Goal: Connect with others: Establish contact or relationships with other users

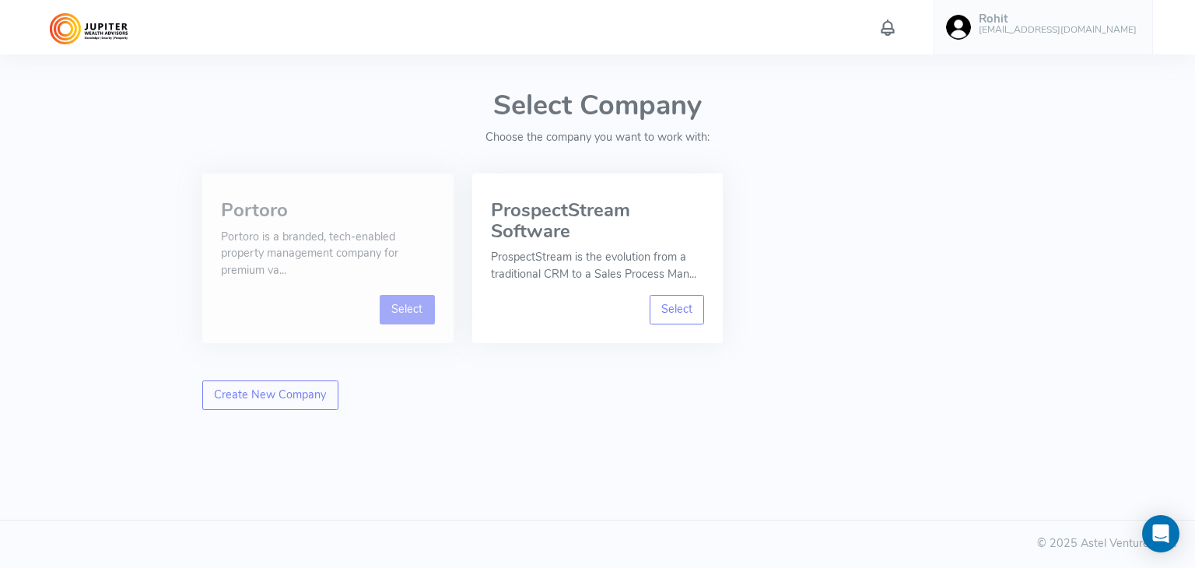
click at [402, 303] on link "Select" at bounding box center [407, 310] width 55 height 30
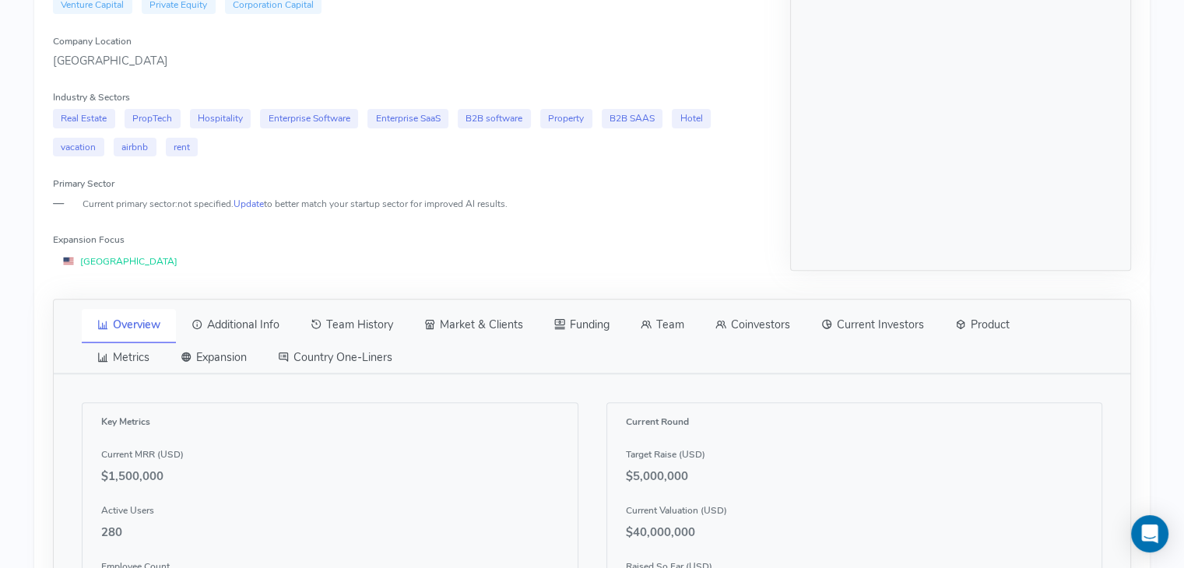
scroll to position [514, 0]
click at [671, 327] on link "Team" at bounding box center [662, 327] width 75 height 33
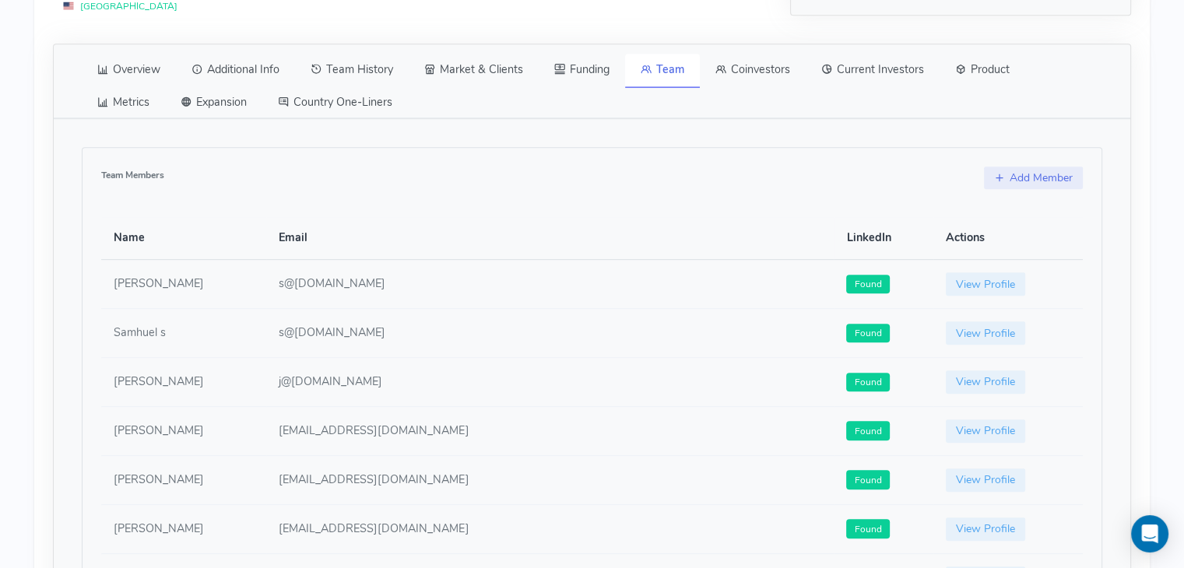
scroll to position [1052, 0]
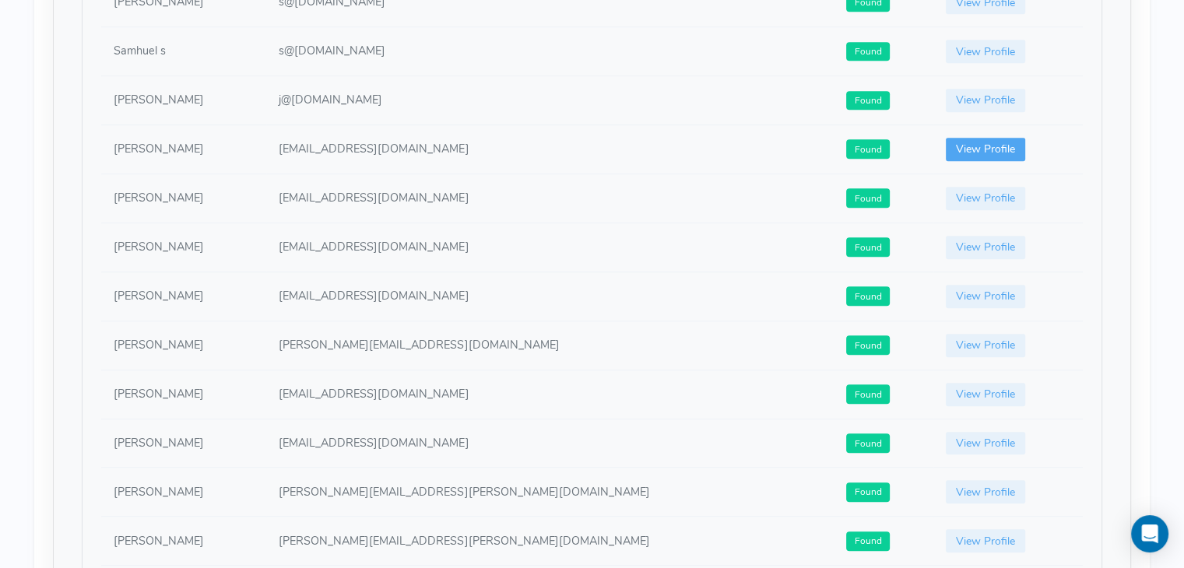
click at [946, 153] on link "View Profile" at bounding box center [985, 149] width 79 height 23
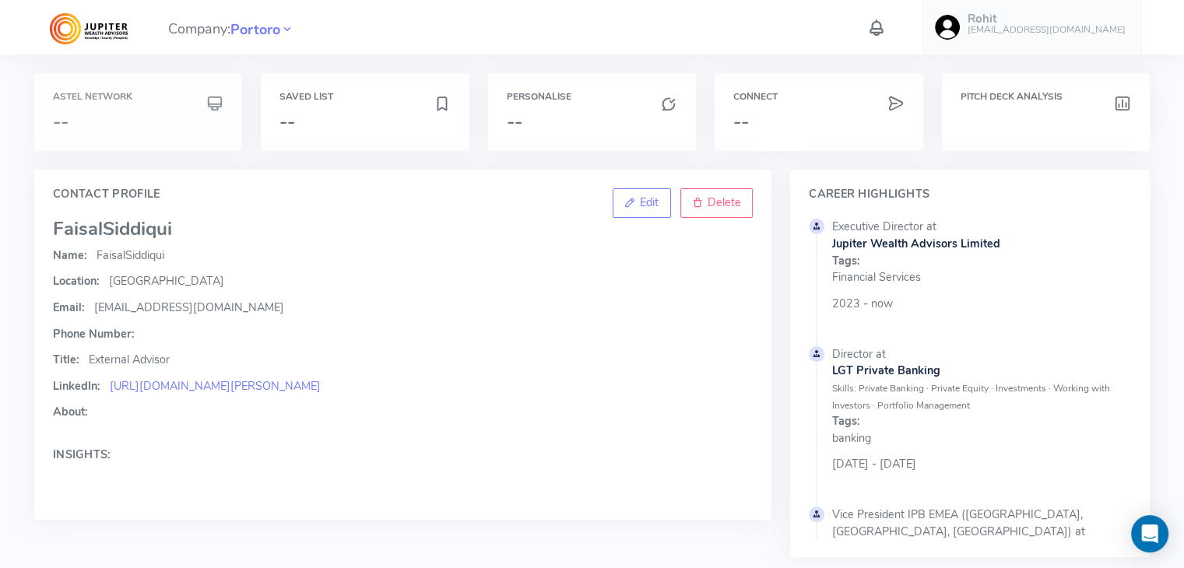
click at [132, 113] on h3 "--" at bounding box center [138, 121] width 170 height 20
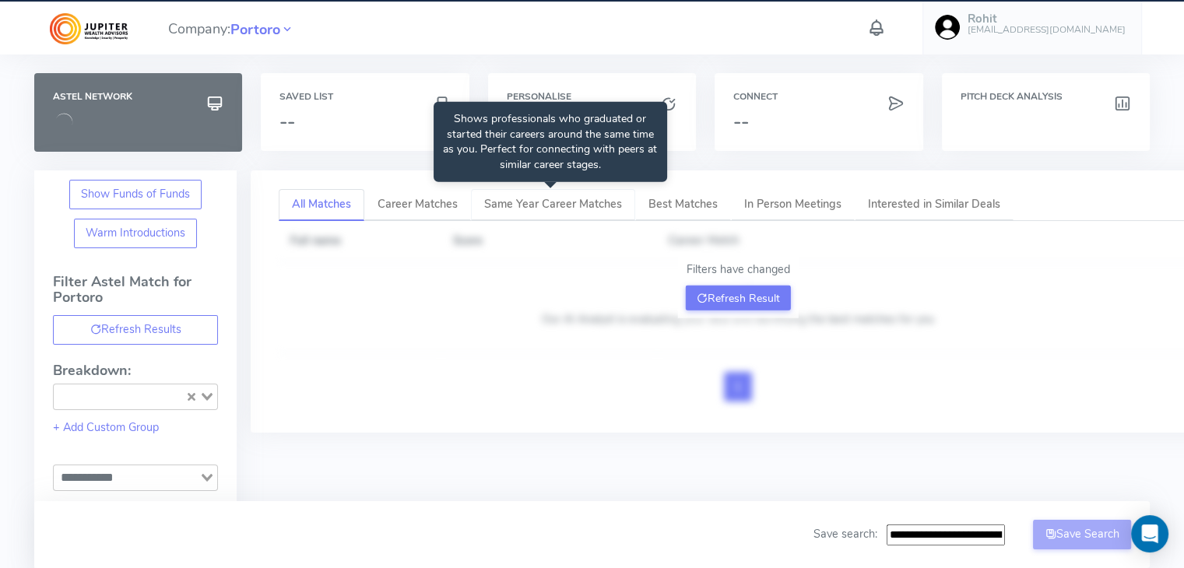
click at [540, 204] on span "Same Year Career Matches" at bounding box center [553, 204] width 138 height 16
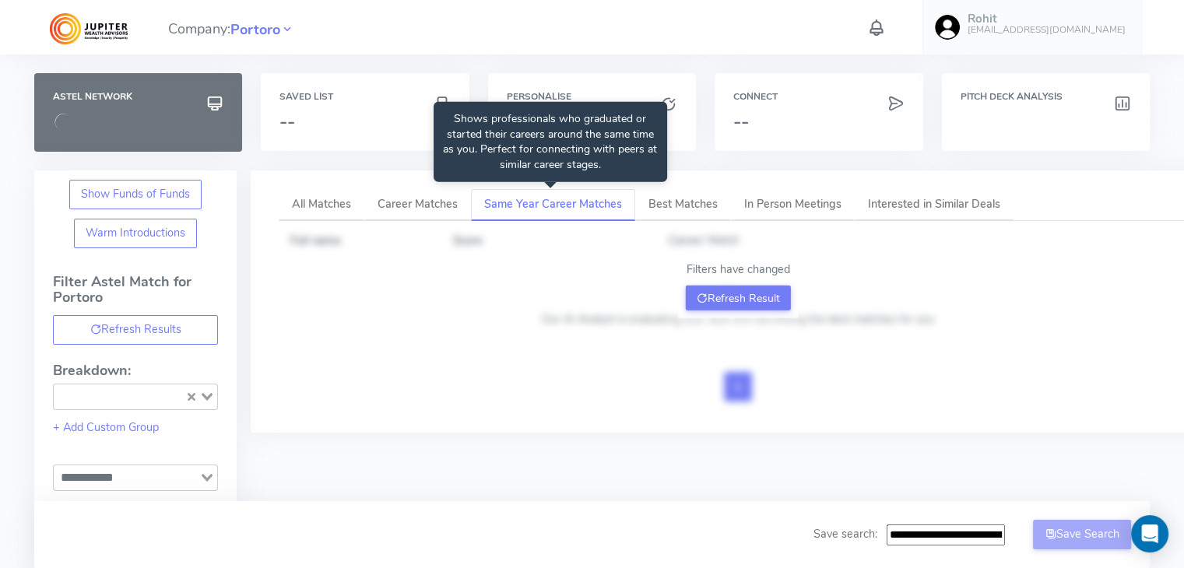
type input "**********"
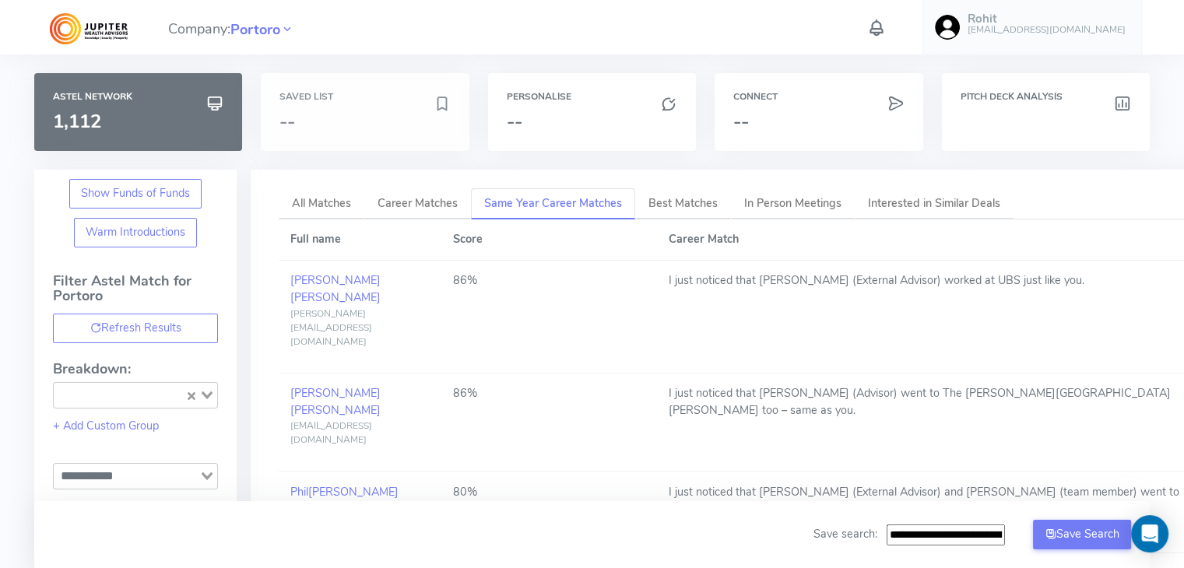
click at [353, 101] on h6 "Saved List" at bounding box center [364, 97] width 170 height 10
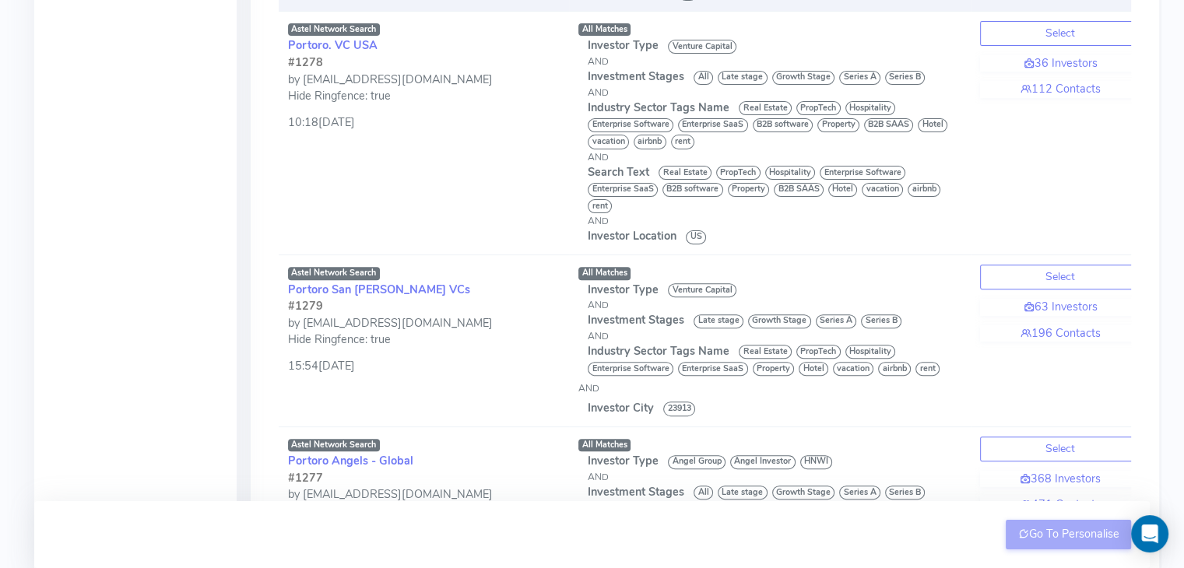
scroll to position [504, 0]
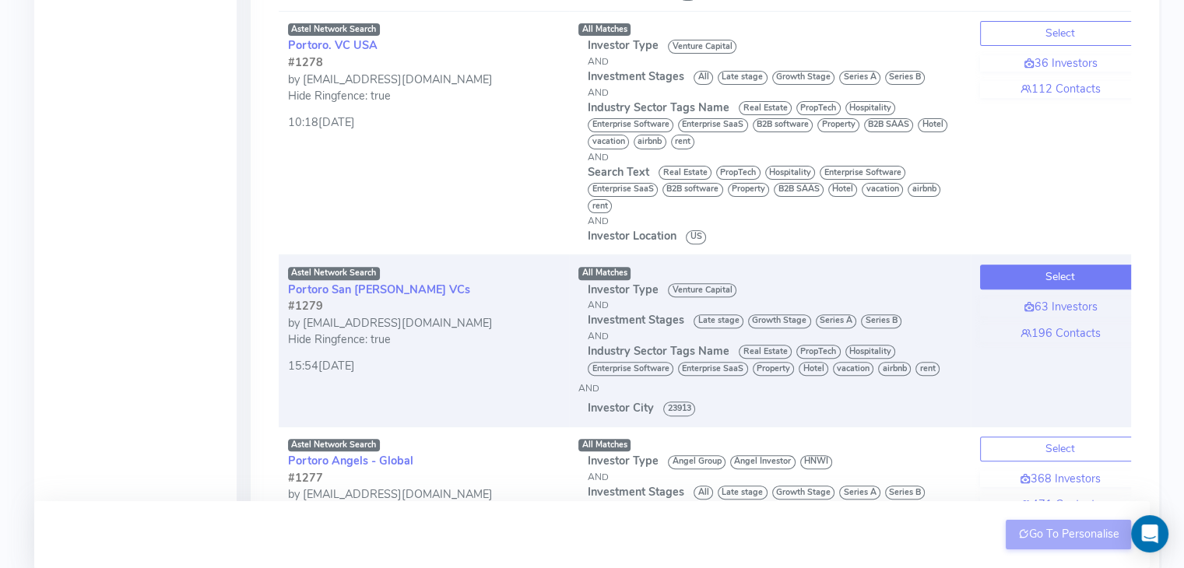
click at [1033, 271] on button "Select" at bounding box center [1060, 277] width 160 height 25
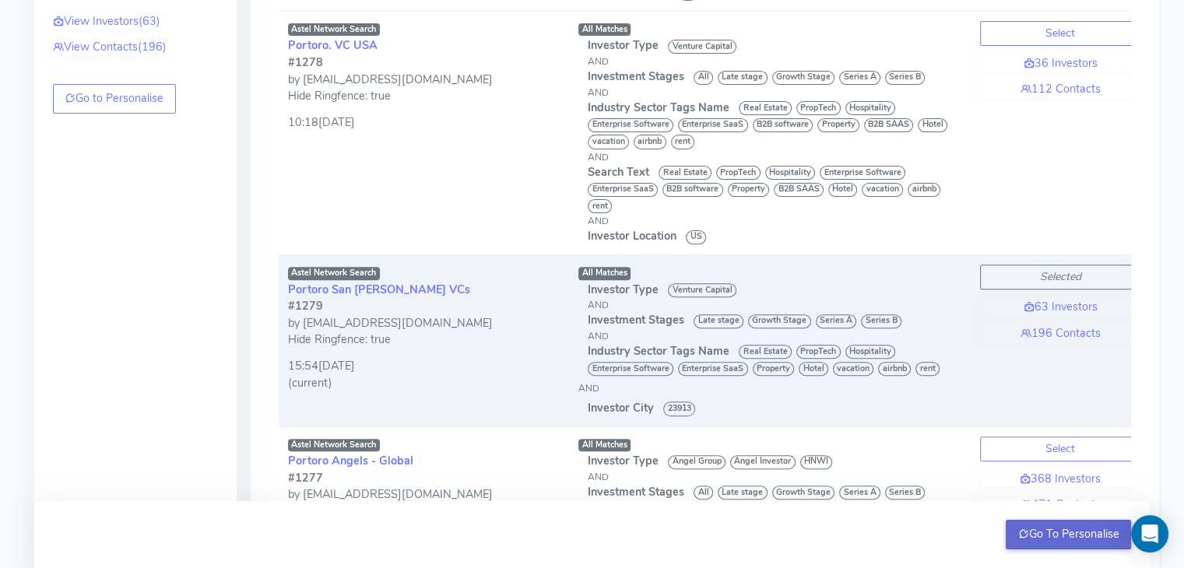
click at [1040, 533] on button "Go To Personalise" at bounding box center [1067, 535] width 125 height 30
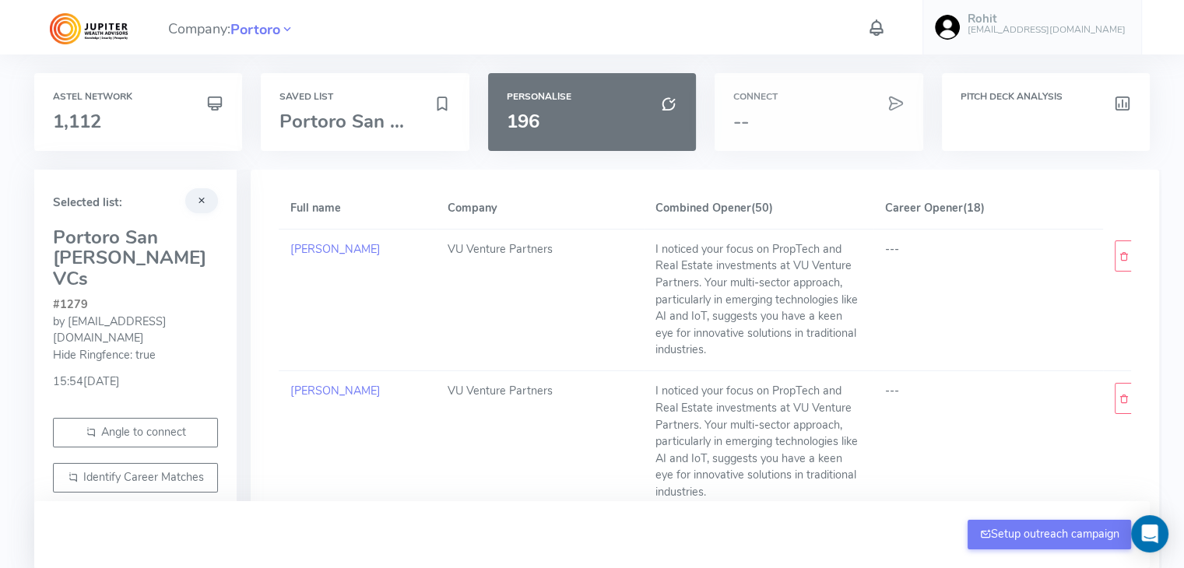
click at [795, 99] on h6 "Connect" at bounding box center [818, 97] width 170 height 10
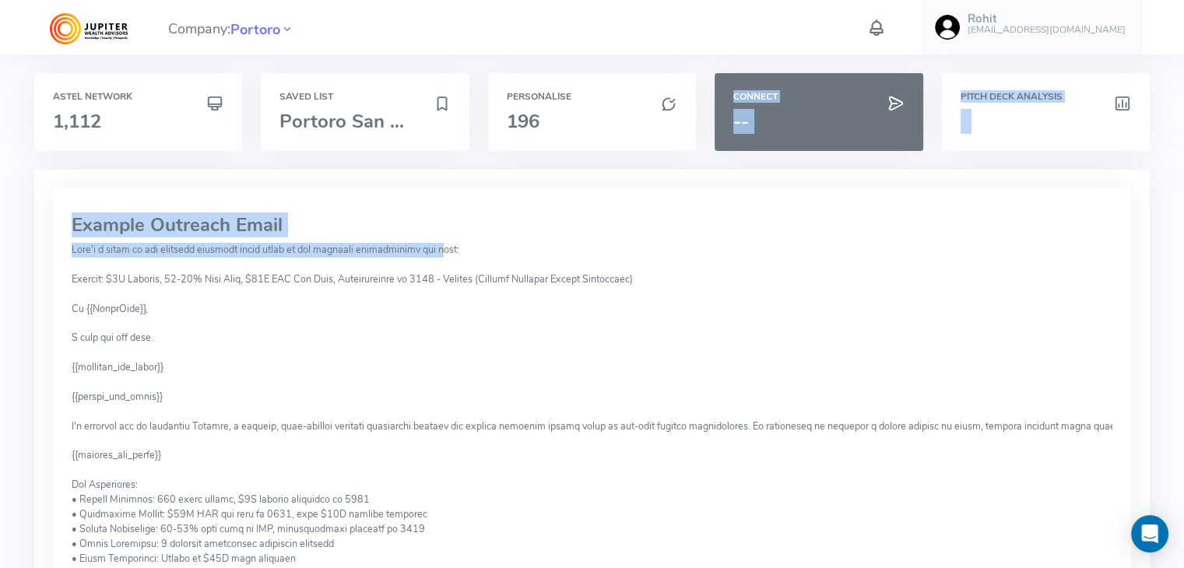
drag, startPoint x: 592, startPoint y: 111, endPoint x: 440, endPoint y: 256, distance: 210.8
click at [440, 256] on div "Astel Network 1,112 Saved List [GEOGRAPHIC_DATA] San ... Personalise 196 Connec…" at bounding box center [592, 553] width 1124 height 960
click at [440, 256] on pre at bounding box center [592, 507] width 1040 height 529
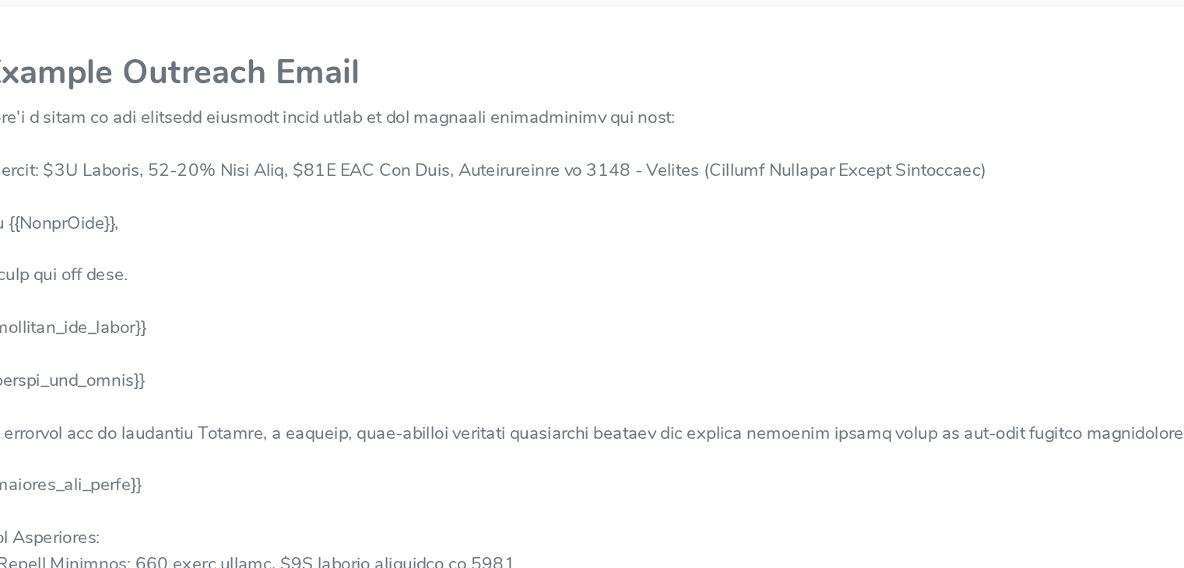
scroll to position [23, 0]
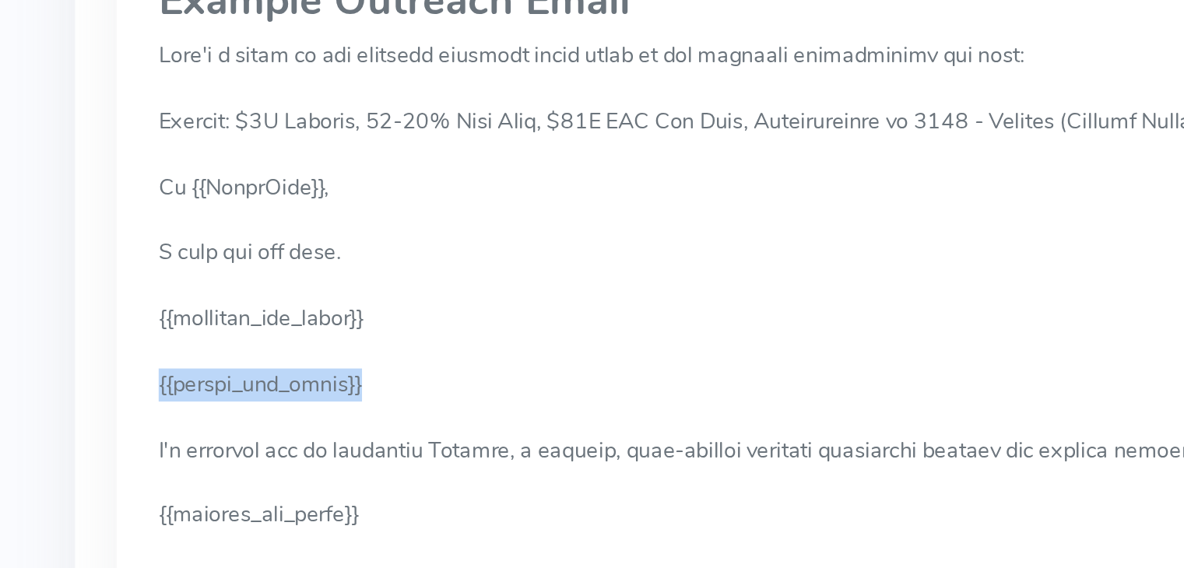
drag, startPoint x: 71, startPoint y: 371, endPoint x: 172, endPoint y: 370, distance: 101.2
click at [172, 370] on div "Example Outreach Email" at bounding box center [592, 472] width 1078 height 615
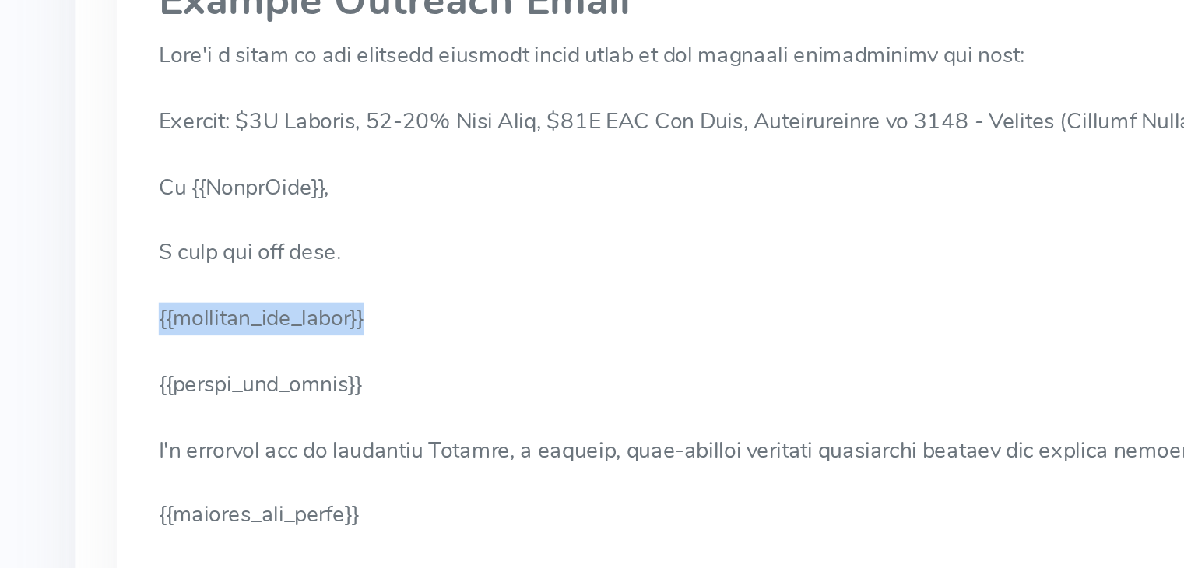
drag, startPoint x: 71, startPoint y: 345, endPoint x: 198, endPoint y: 342, distance: 126.9
click at [198, 342] on div "Example Outreach Email" at bounding box center [592, 472] width 1078 height 615
click at [177, 342] on pre at bounding box center [592, 483] width 1040 height 529
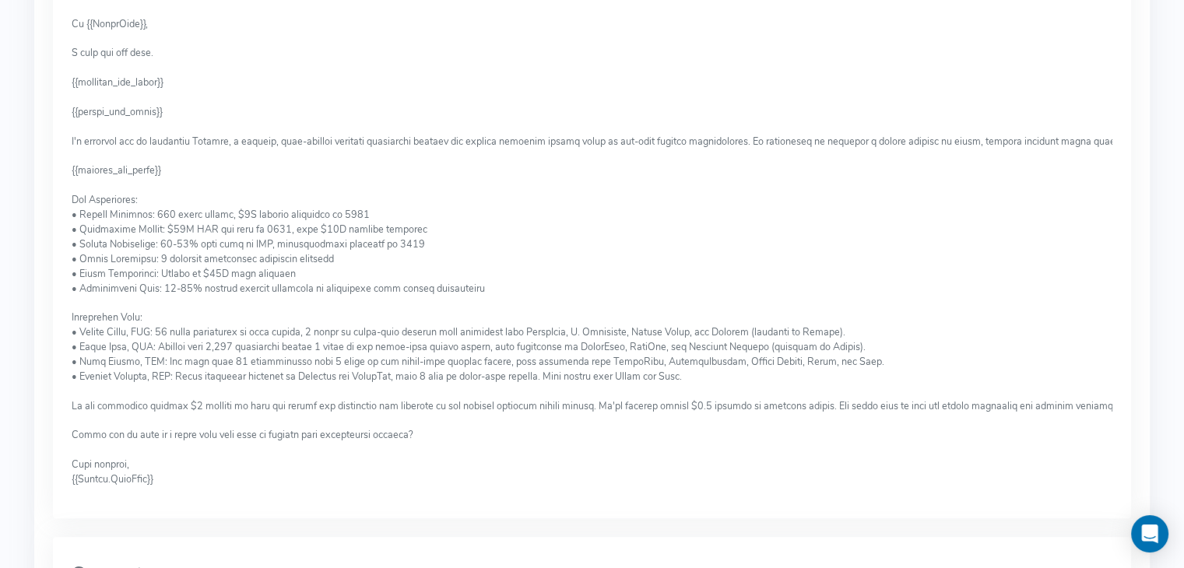
scroll to position [0, 0]
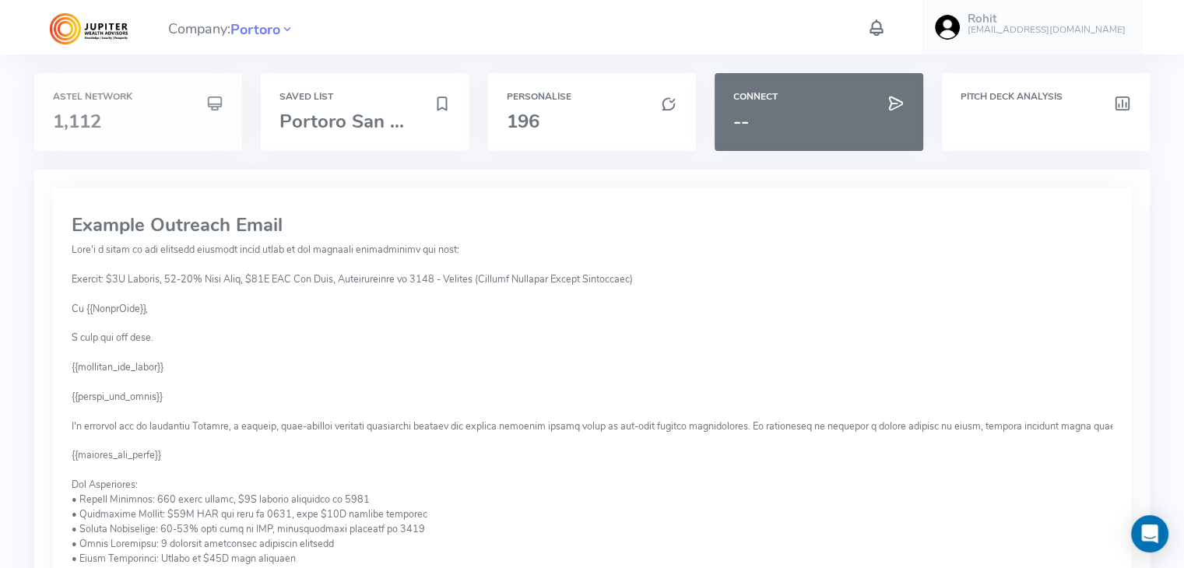
click at [136, 99] on h6 "Astel Network" at bounding box center [138, 97] width 170 height 10
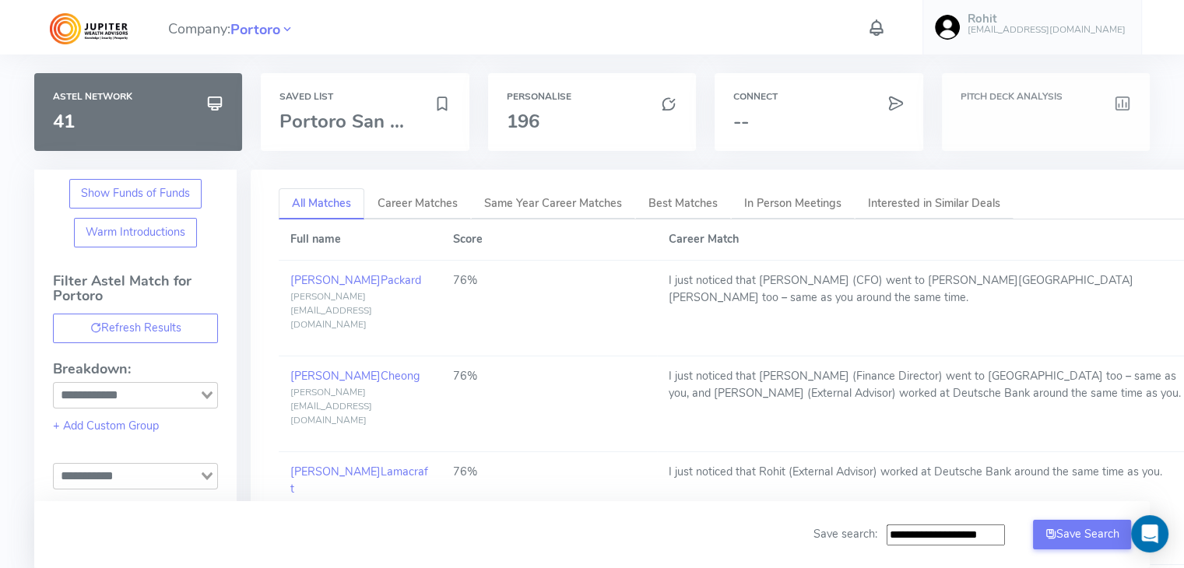
click at [1008, 142] on div "Pitch Deck Analysis" at bounding box center [1046, 112] width 208 height 78
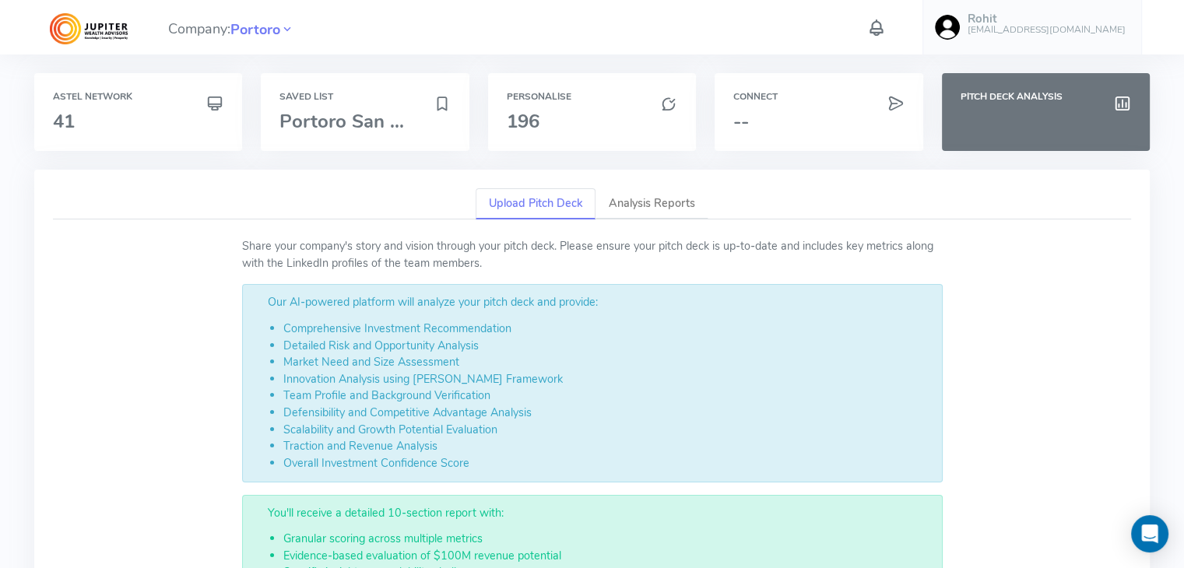
click at [903, 239] on p "Share your company's story and vision through your pitch deck. Please ensure yo…" at bounding box center [592, 254] width 700 height 33
